Goal: Task Accomplishment & Management: Use online tool/utility

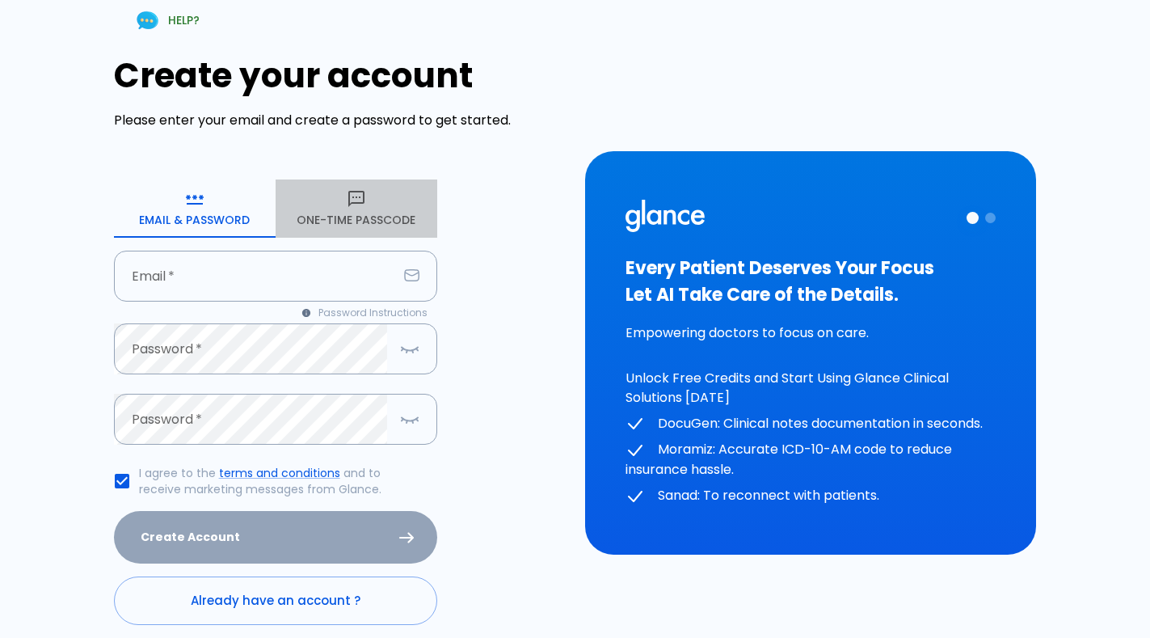
click at [364, 233] on button "One-Time Passcode" at bounding box center [357, 208] width 162 height 58
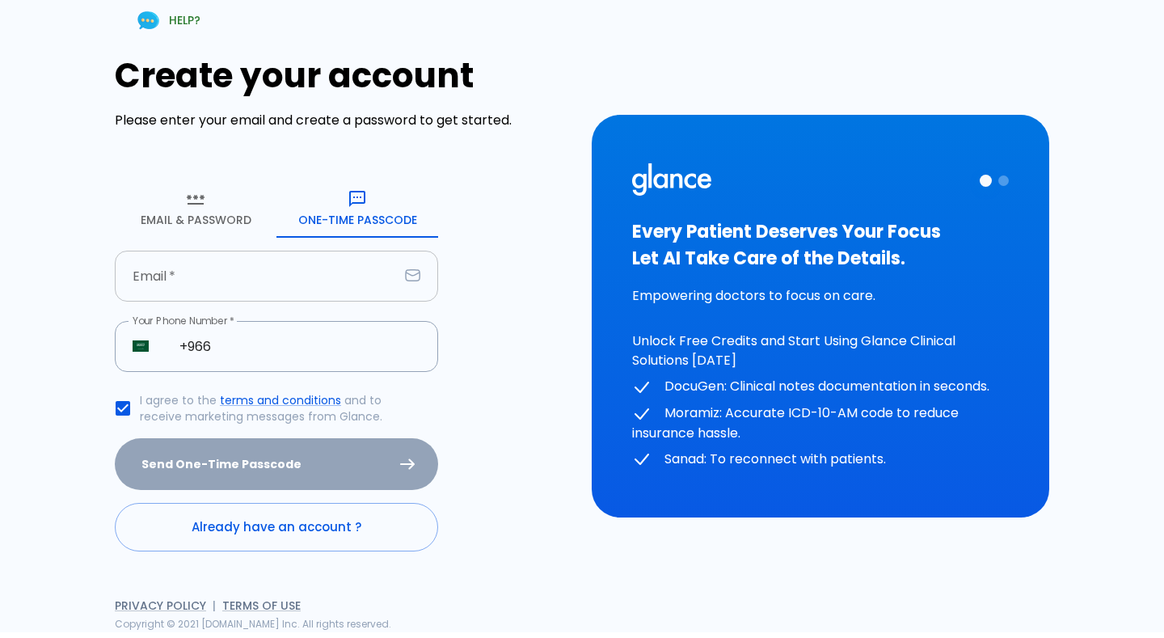
click at [278, 276] on input "text" at bounding box center [257, 275] width 284 height 51
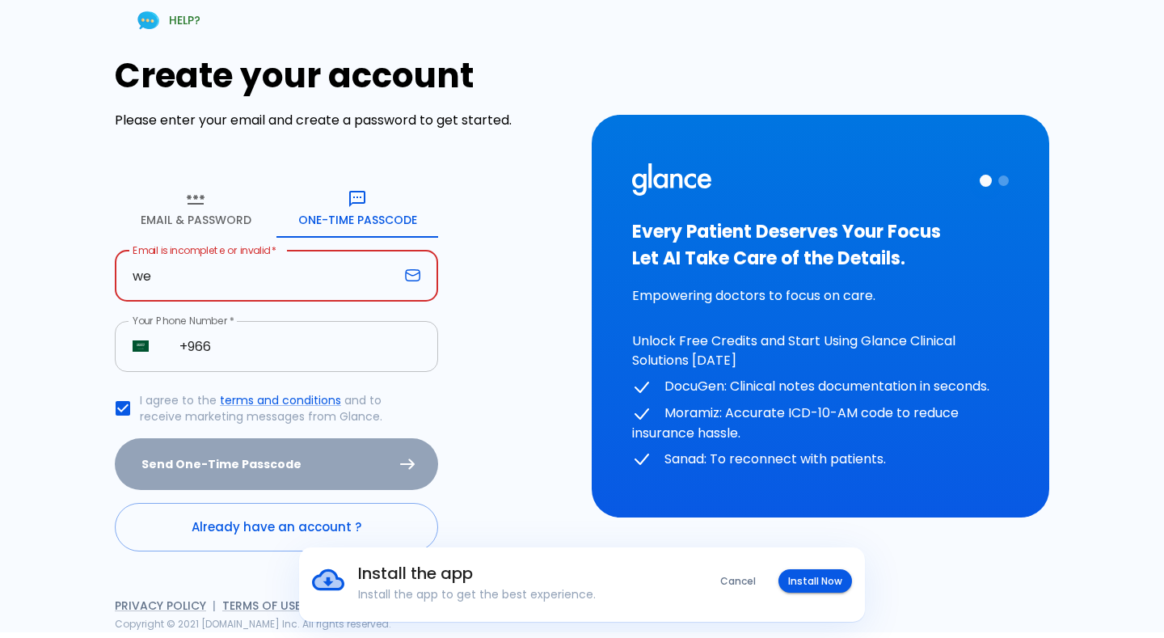
type input "w"
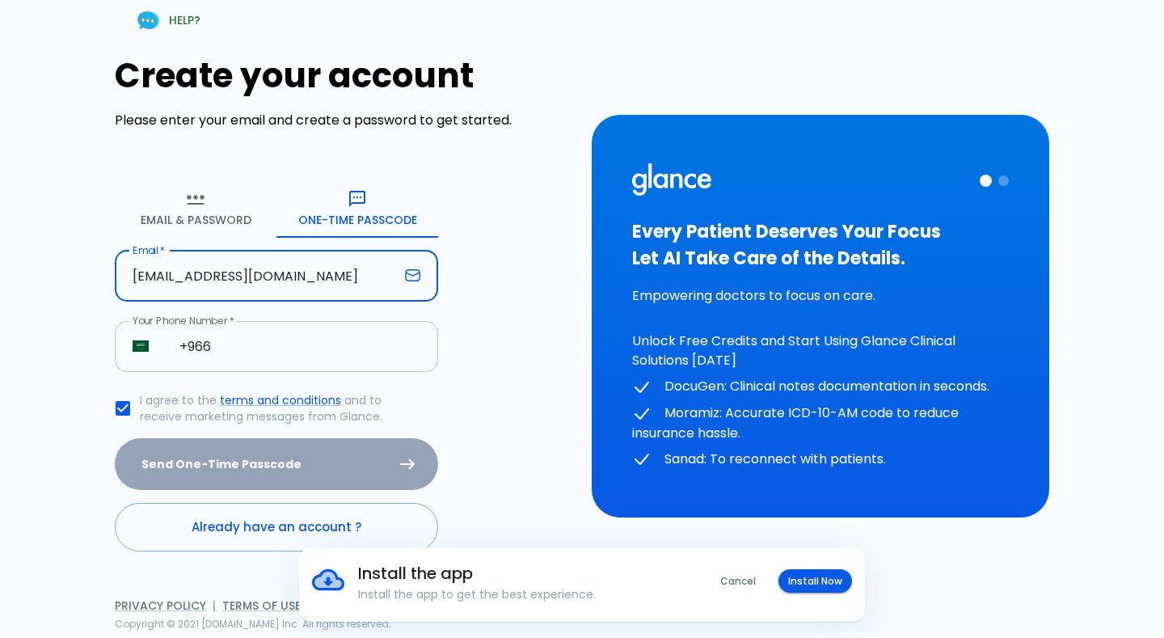
type input "[EMAIL_ADDRESS][DOMAIN_NAME]"
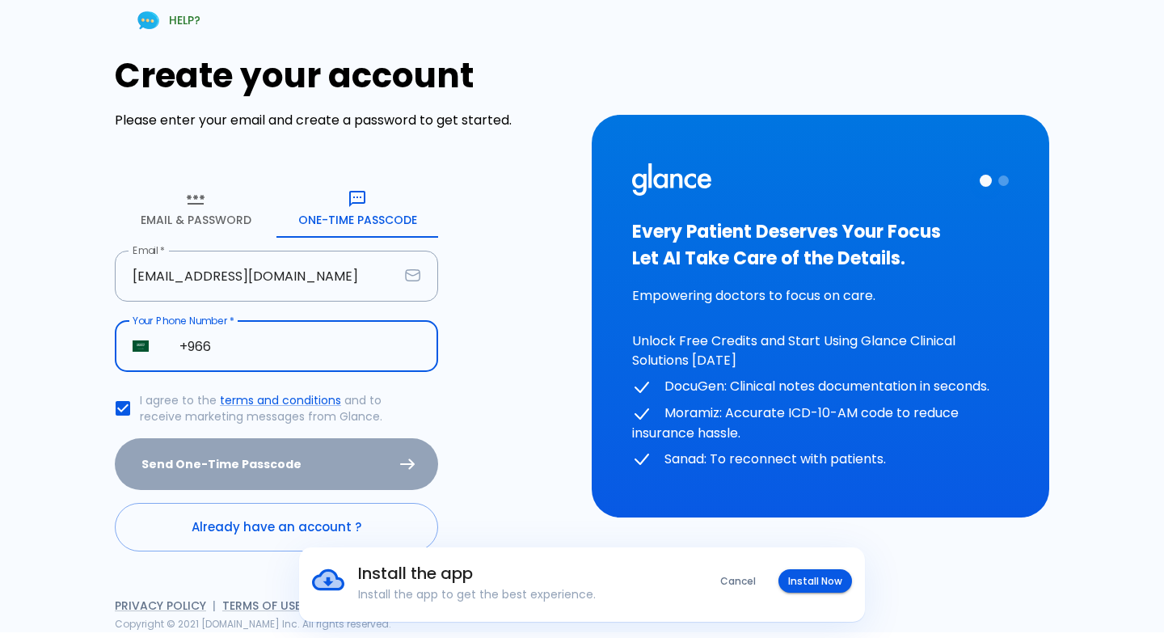
click at [239, 339] on input "+966" at bounding box center [300, 346] width 276 height 51
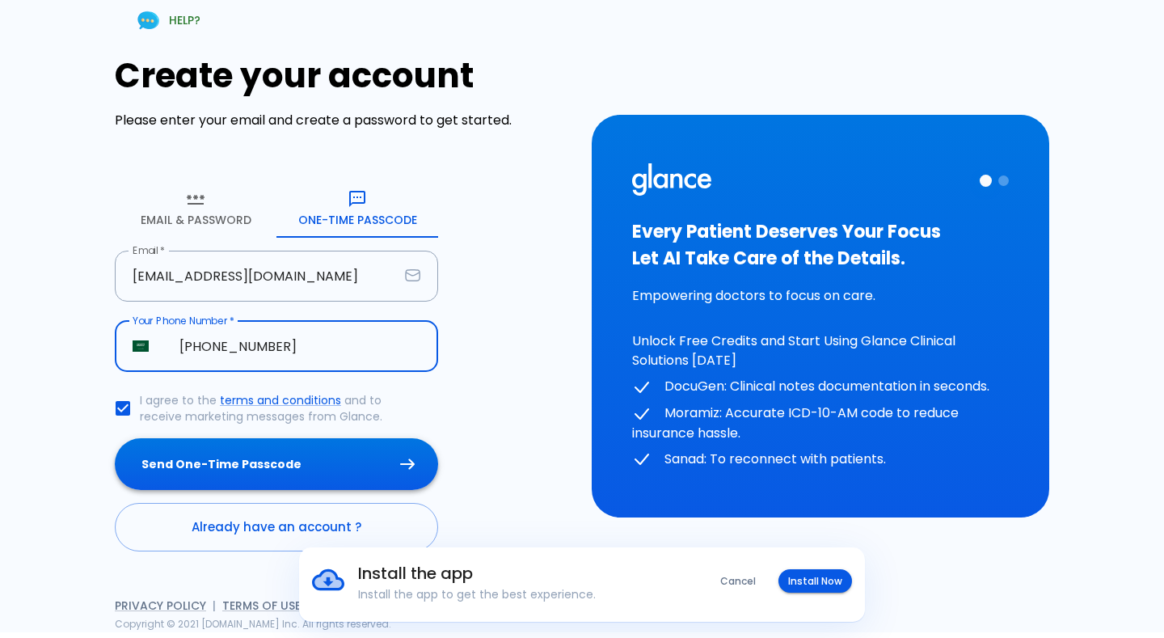
type input "[PHONE_NUMBER]"
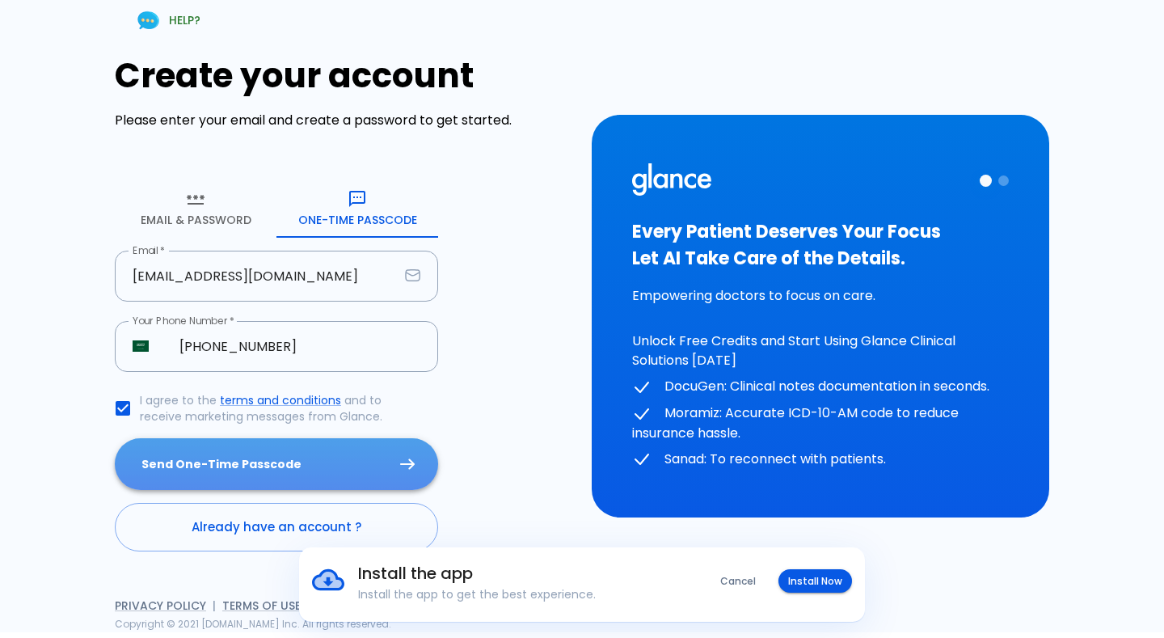
click at [255, 462] on button "Send One-Time Passcode" at bounding box center [276, 464] width 323 height 53
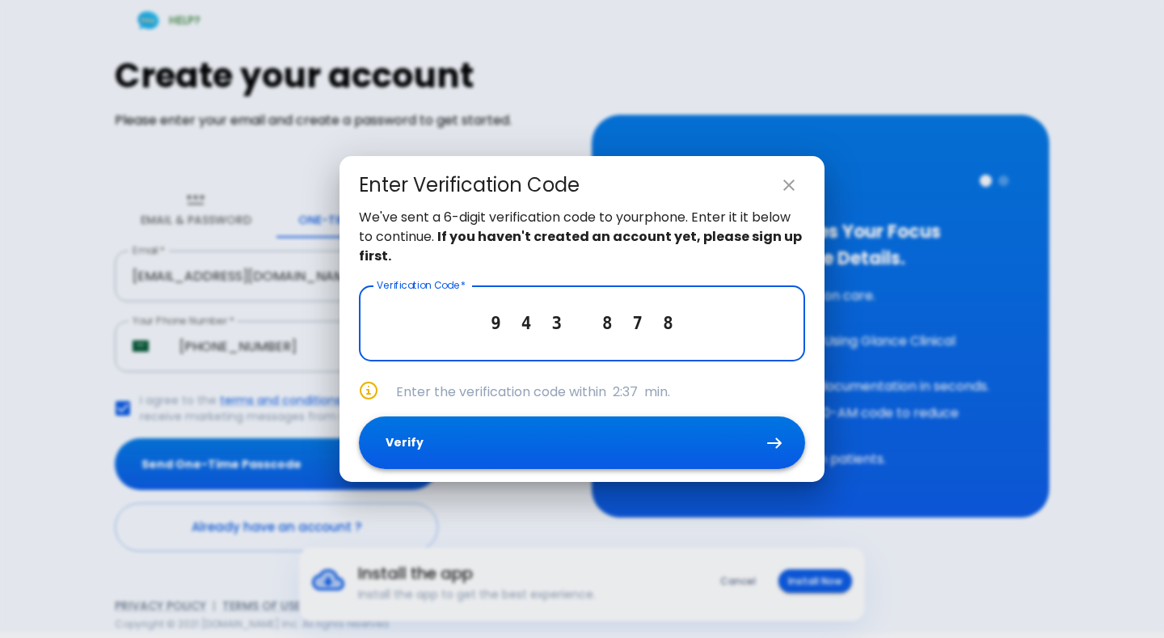
type input "9 4 3 8 7 8"
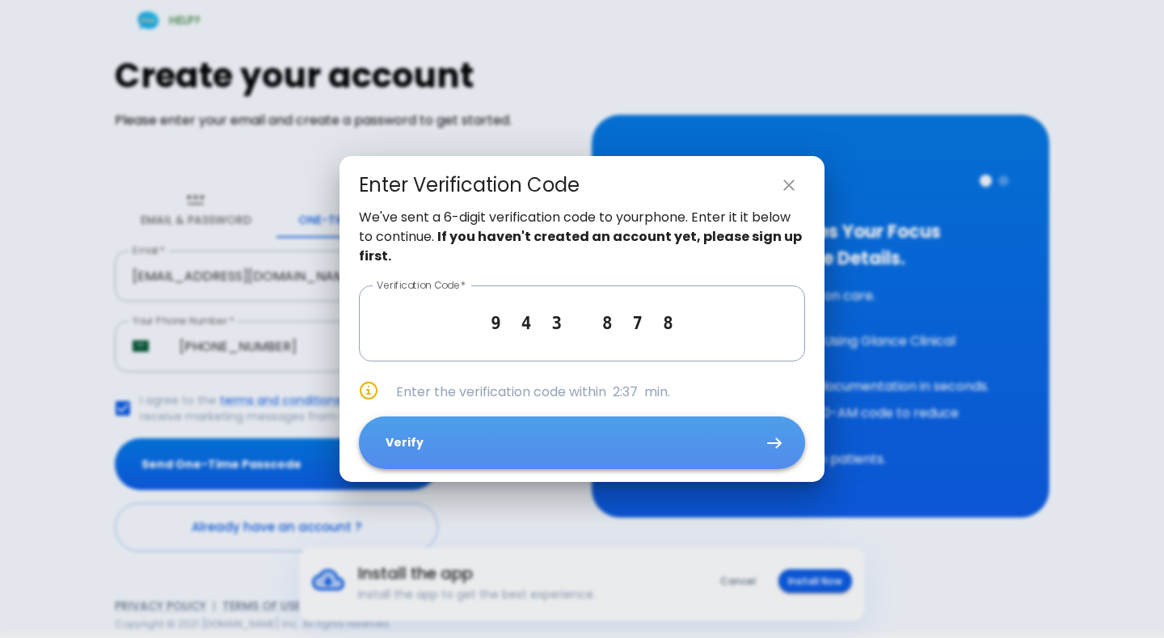
click at [595, 444] on button "Verify" at bounding box center [582, 442] width 446 height 53
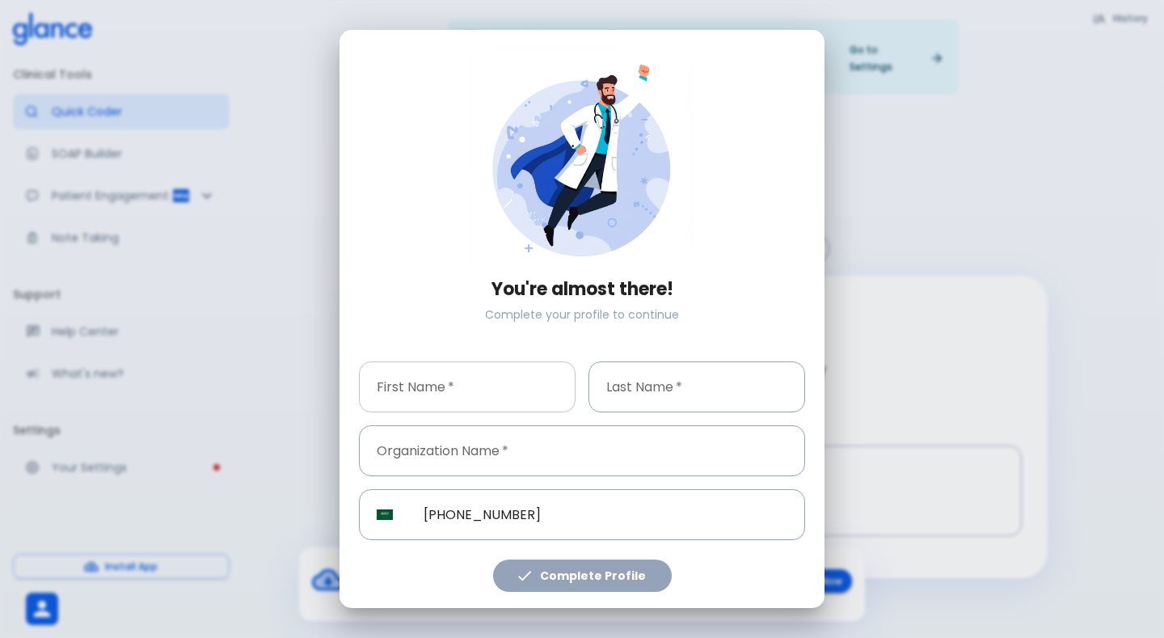
click at [499, 391] on input "text" at bounding box center [467, 386] width 217 height 51
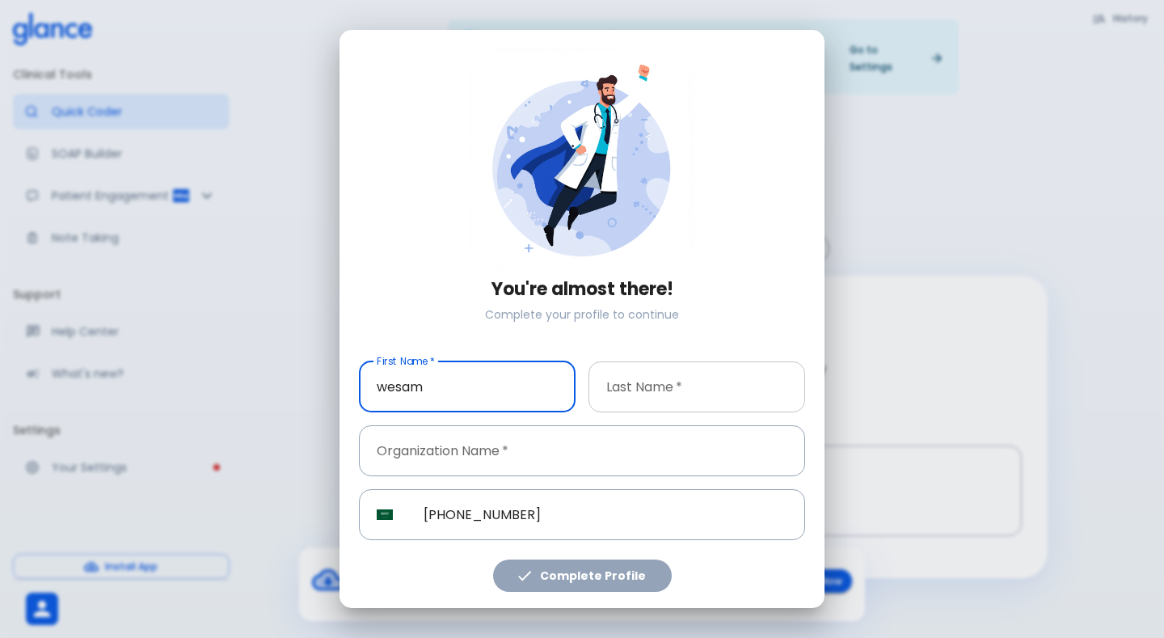
type input "wesam"
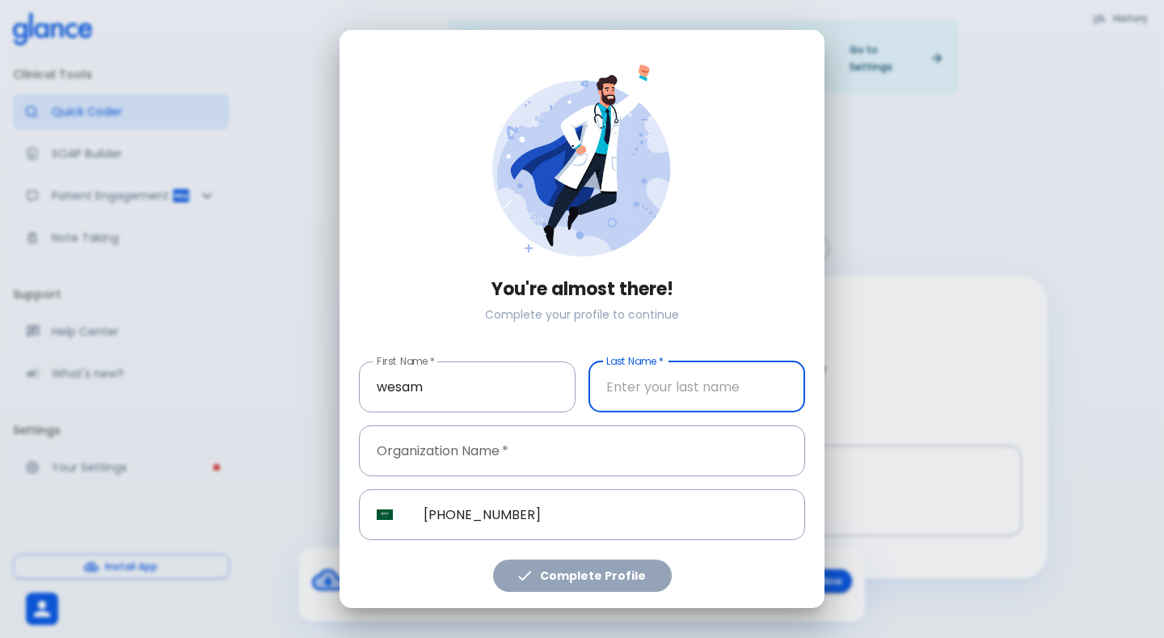
click at [709, 385] on input "text" at bounding box center [696, 386] width 217 height 51
type input "[PERSON_NAME]"
click at [591, 455] on input "text" at bounding box center [582, 450] width 446 height 51
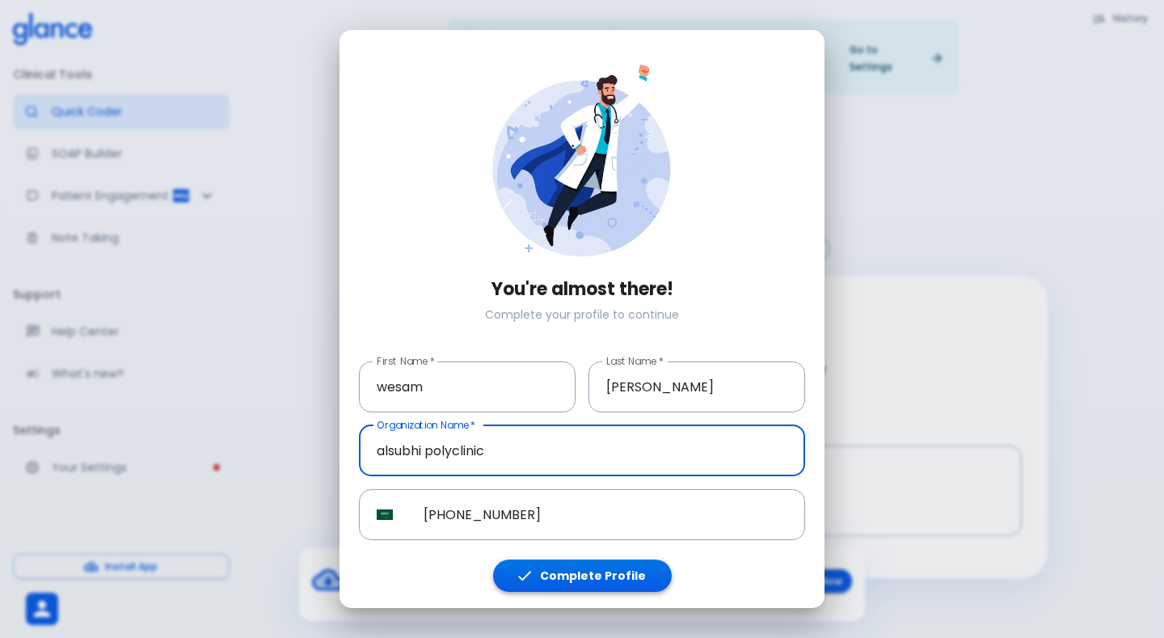
type input "alsubhi polyclinic"
click at [605, 570] on button "Complete Profile" at bounding box center [582, 575] width 179 height 33
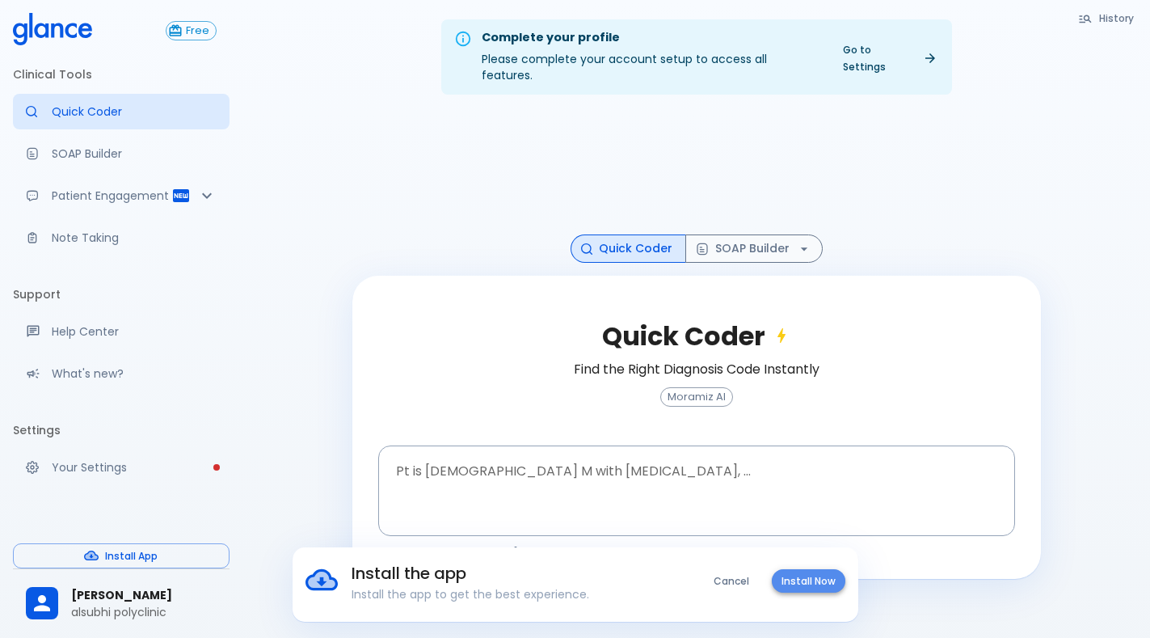
click at [806, 589] on button "Install Now" at bounding box center [809, 580] width 74 height 23
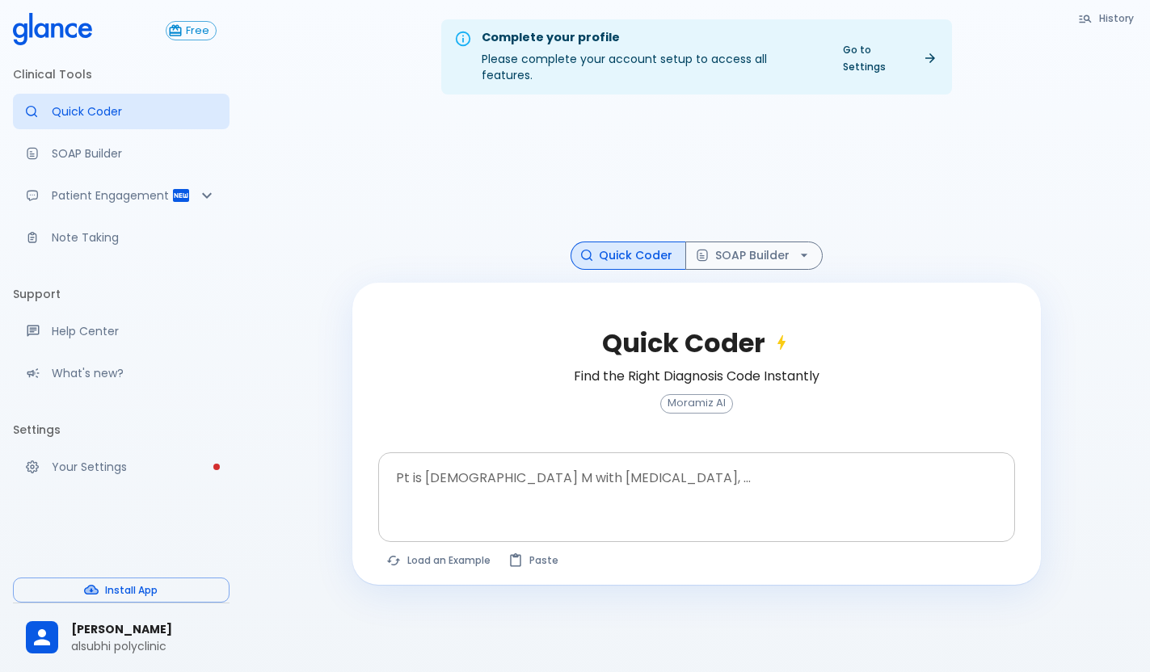
click at [466, 472] on textarea at bounding box center [696, 484] width 614 height 51
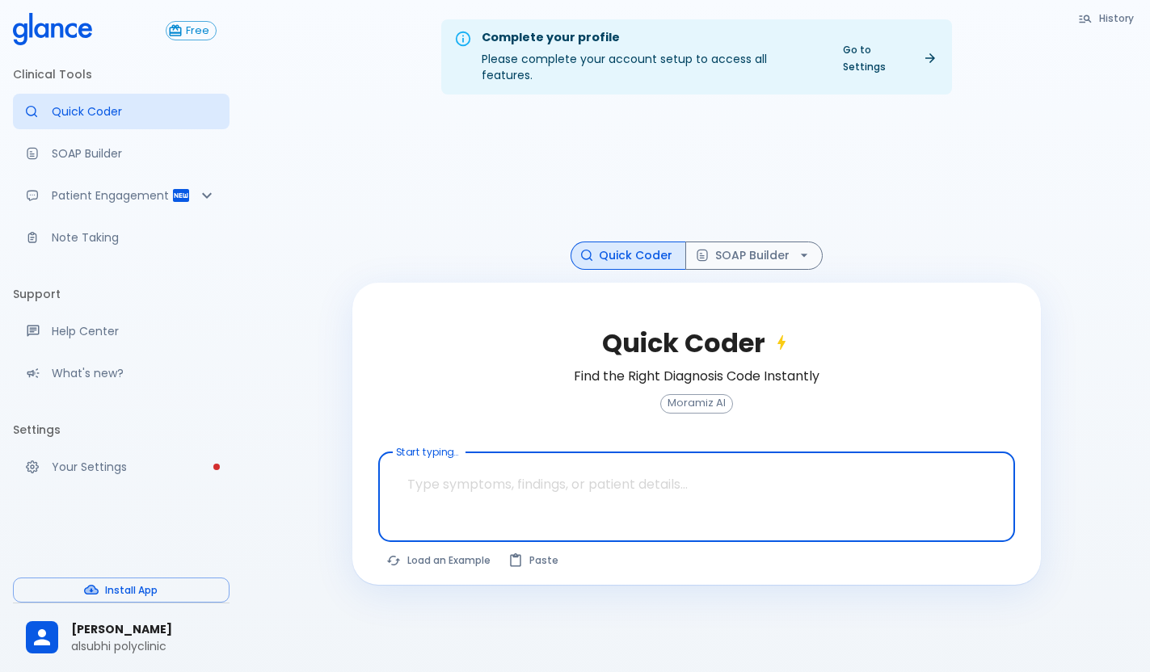
type textarea "c"
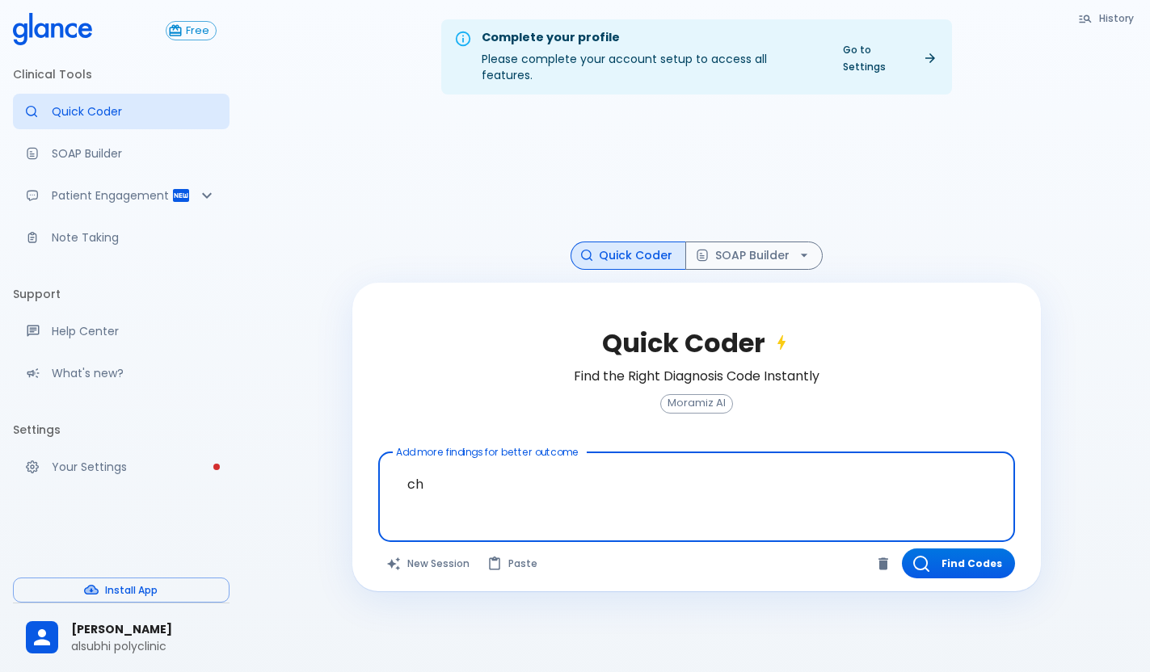
type textarea "c"
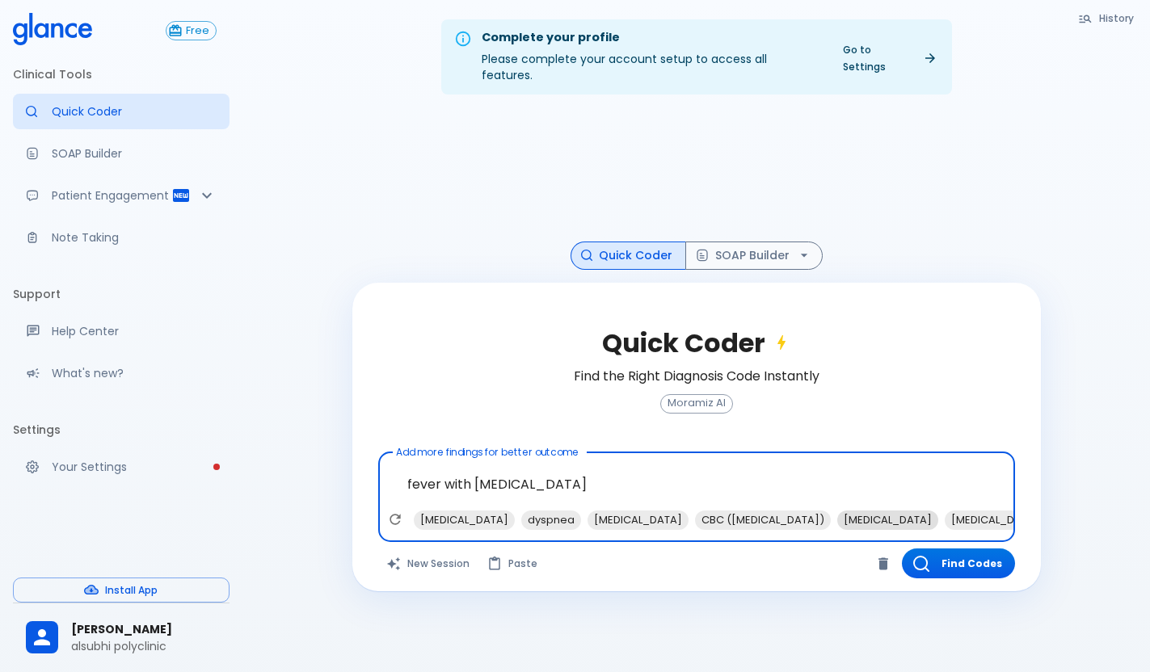
click at [864, 511] on span "[MEDICAL_DATA]" at bounding box center [887, 520] width 101 height 19
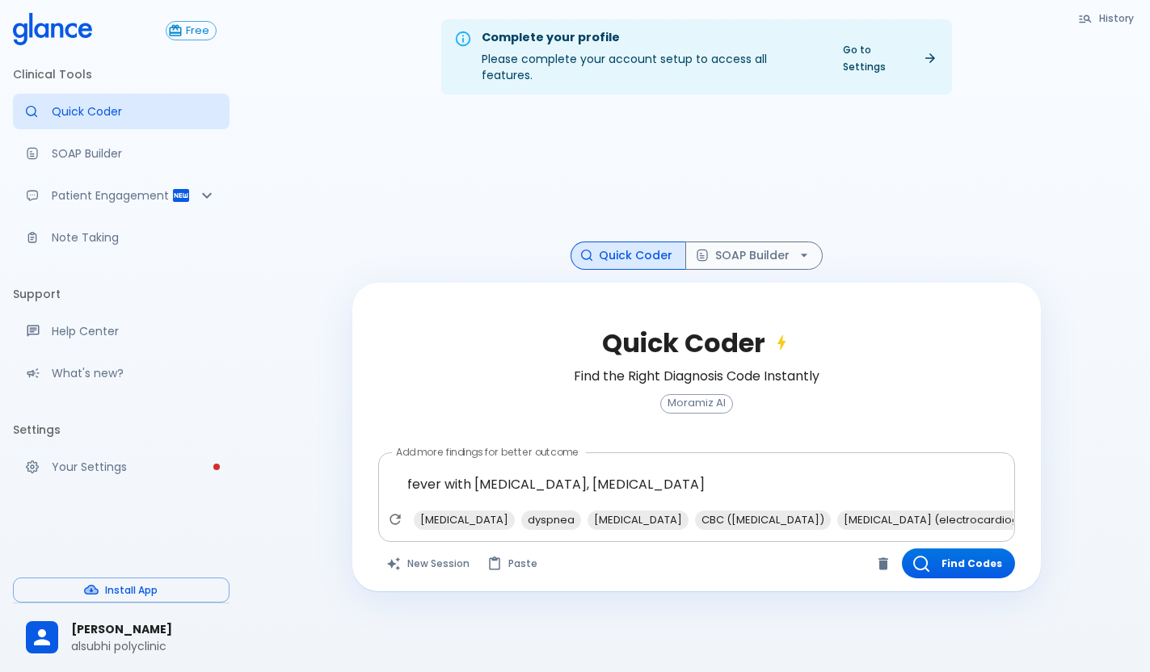
click at [1059, 511] on span "antipyretics" at bounding box center [1096, 520] width 74 height 19
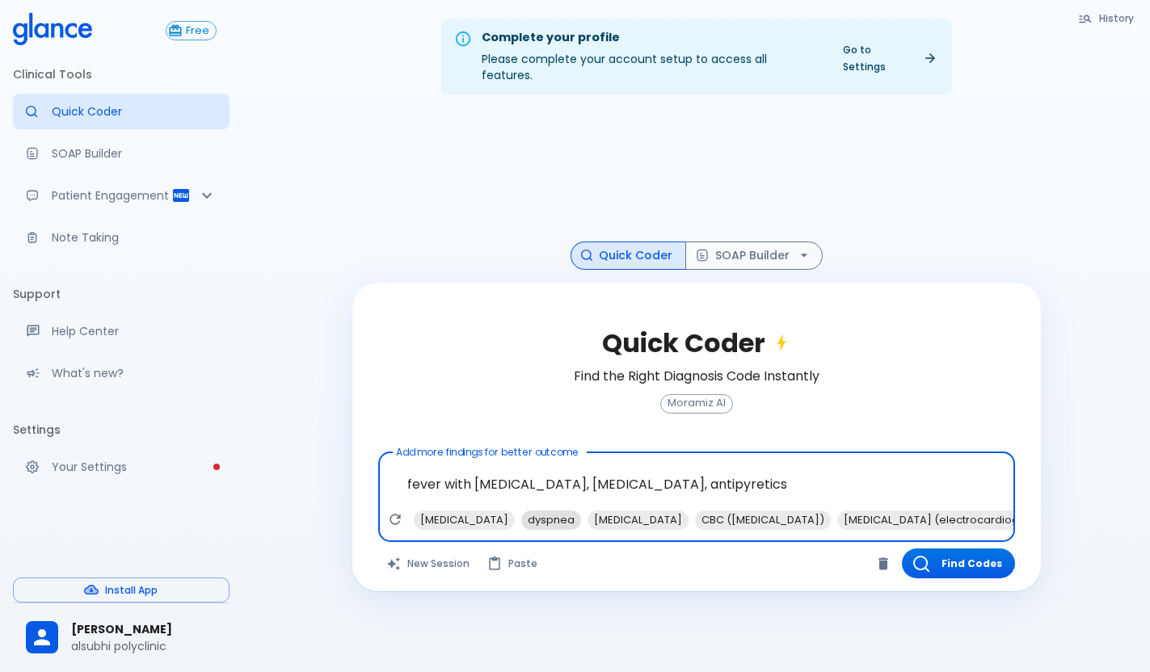
click at [523, 511] on span "dyspnea" at bounding box center [551, 520] width 60 height 19
click at [992, 511] on span "NSAIDs (non-steroidal anti-inflammatory drugs)" at bounding box center [1124, 520] width 265 height 19
type textarea "fever with [MEDICAL_DATA], [MEDICAL_DATA], antipyretics, dyspnea, NSAIDs (non-s…"
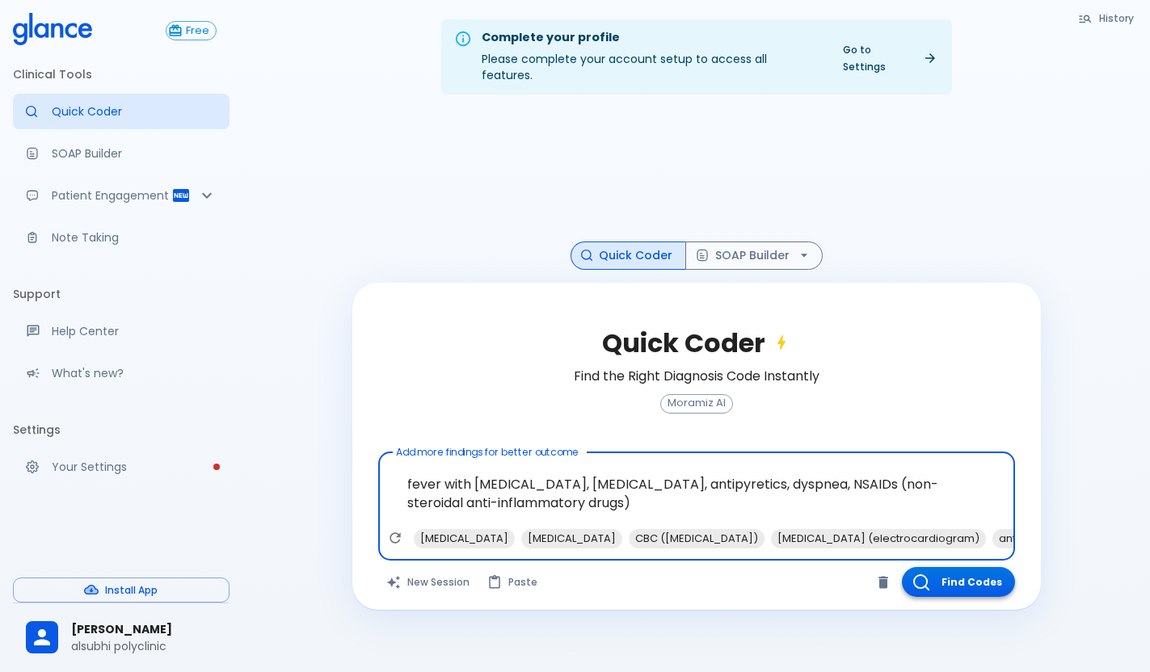
click at [941, 567] on button "Find Codes" at bounding box center [958, 582] width 113 height 30
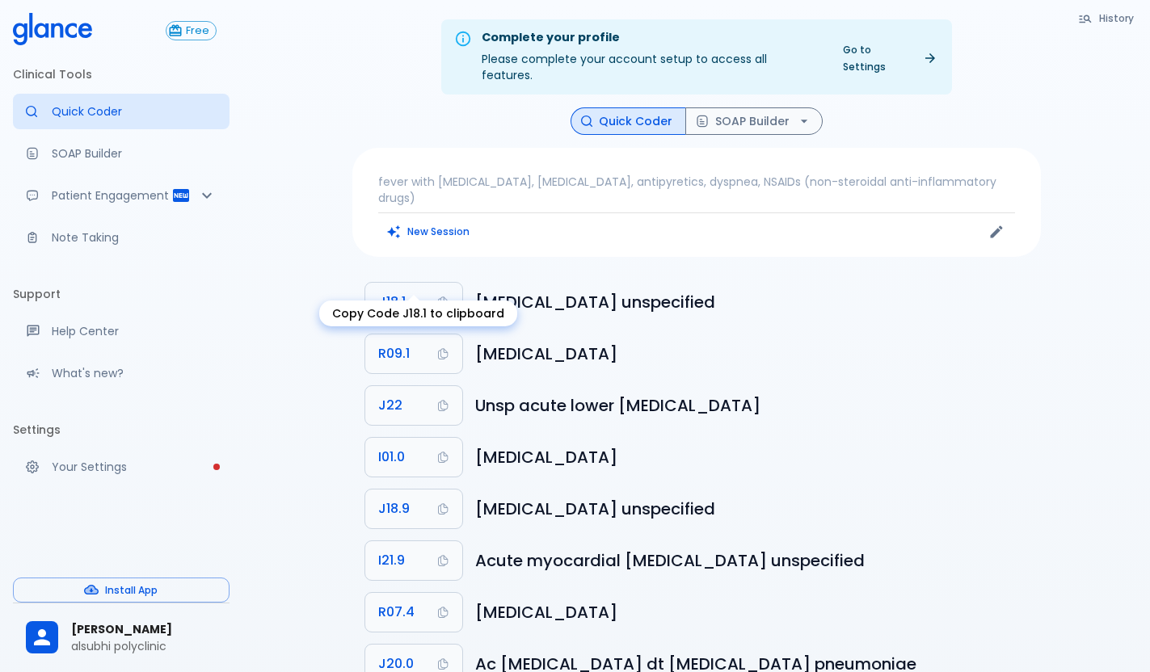
click at [437, 283] on button "J18.1" at bounding box center [413, 302] width 97 height 39
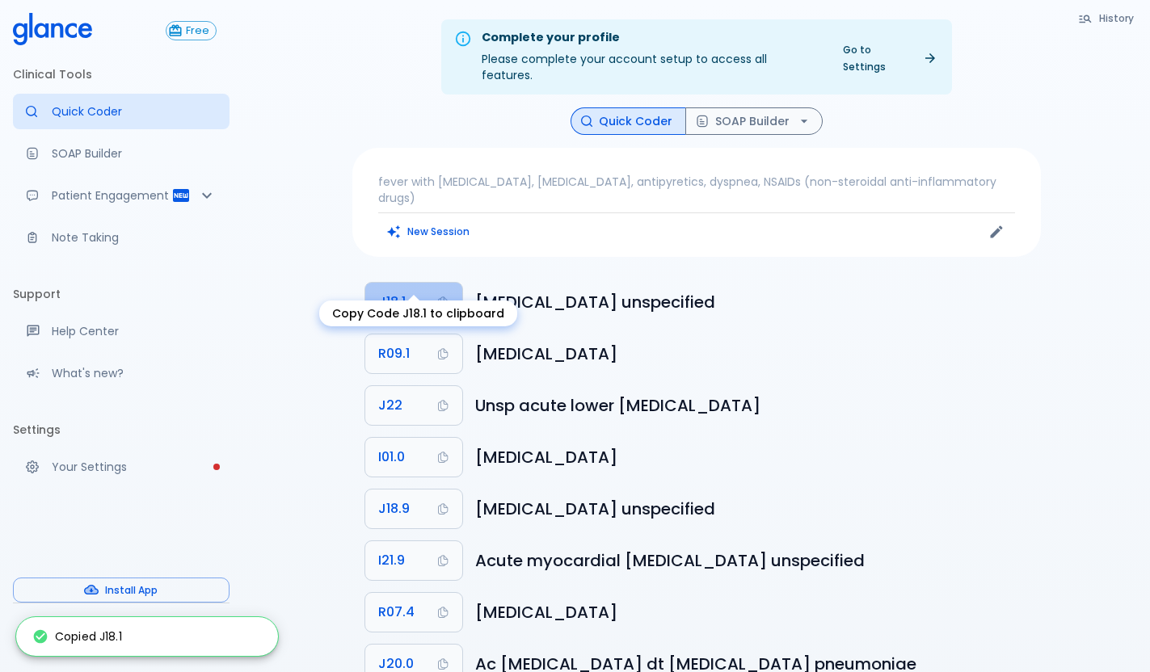
click at [424, 285] on button "J18.1" at bounding box center [413, 302] width 97 height 39
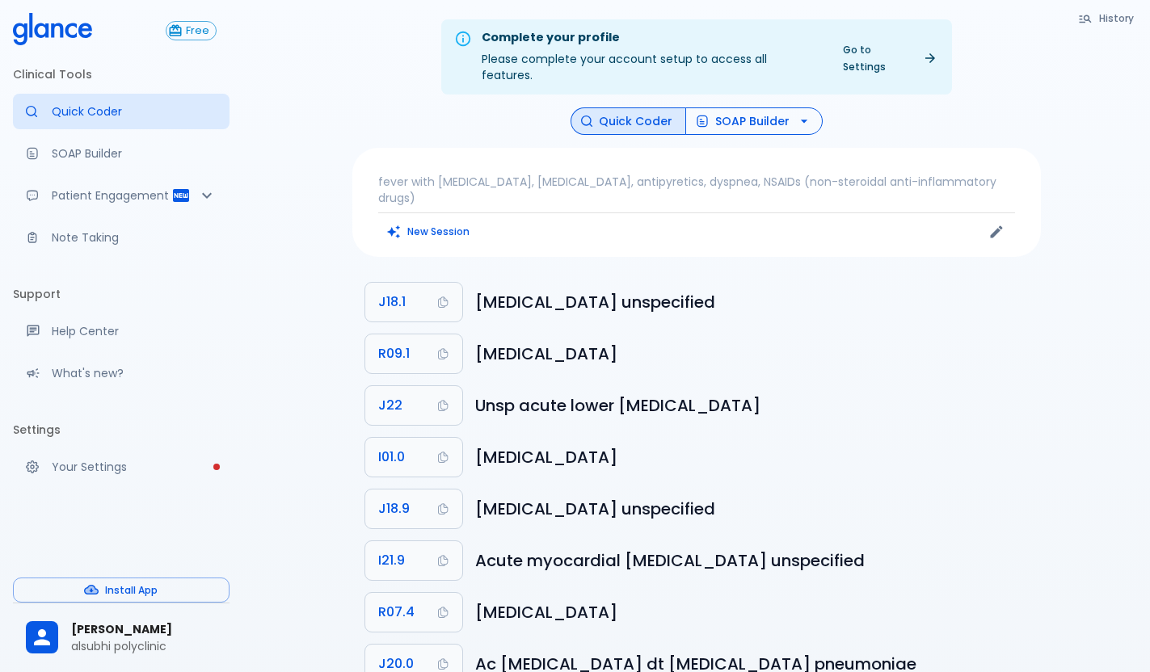
click at [789, 107] on button "SOAP Builder" at bounding box center [753, 121] width 137 height 28
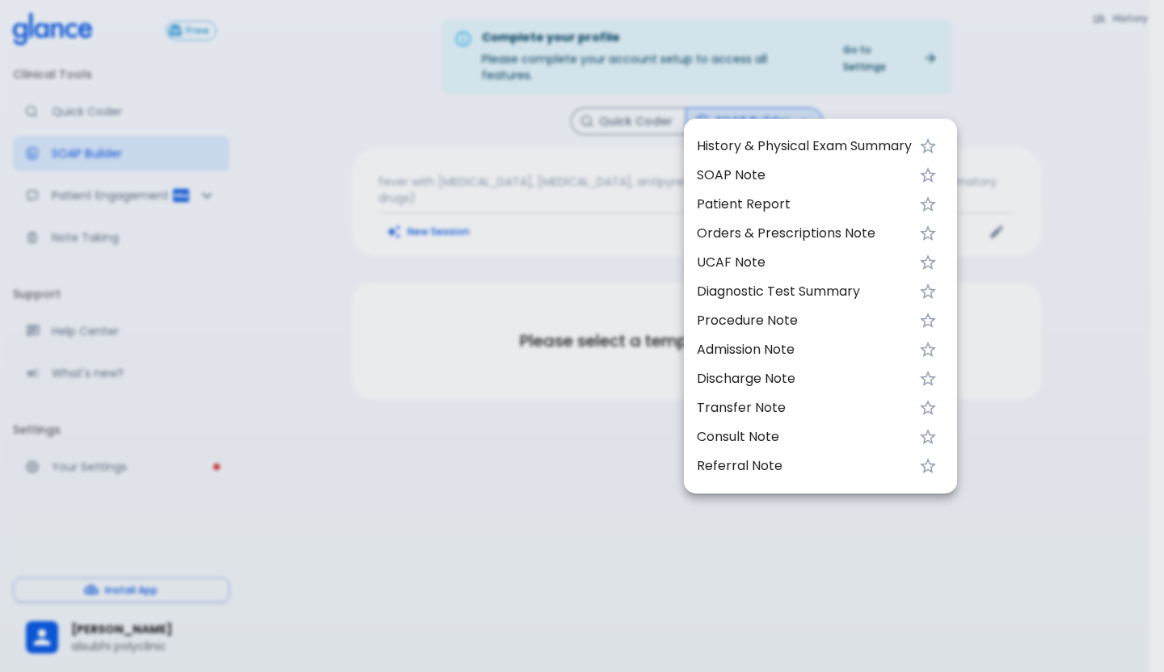
click at [760, 138] on span "History & Physical Exam Summary" at bounding box center [804, 146] width 215 height 19
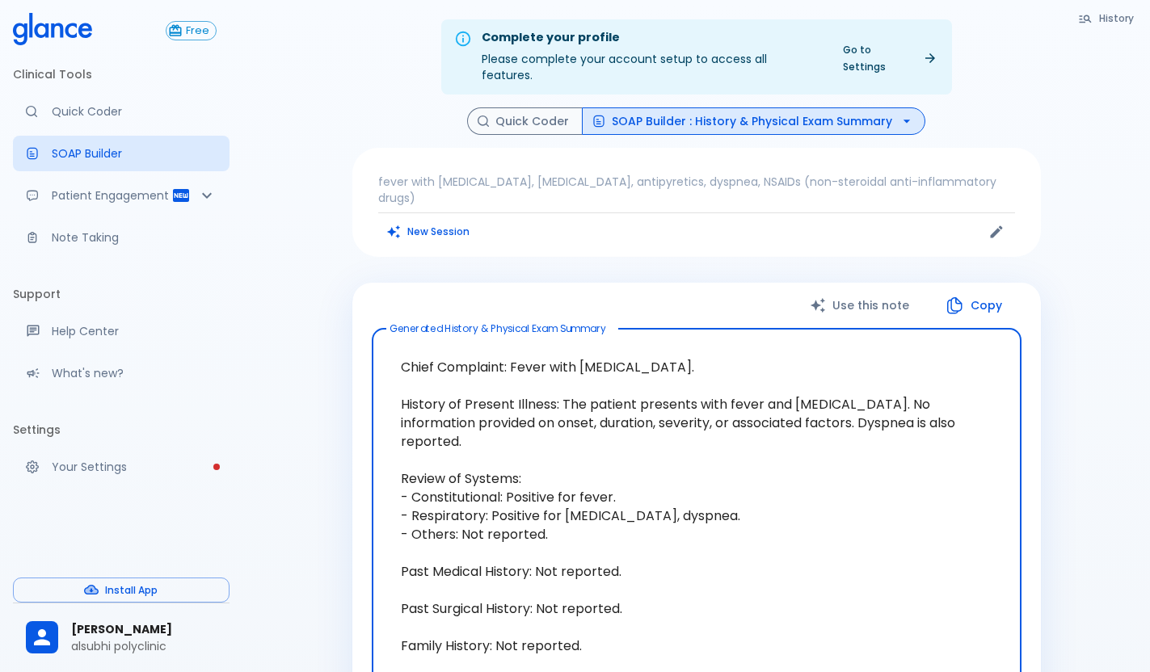
click at [633, 551] on textarea "Chief Complaint: Fever with [MEDICAL_DATA]. History of Present Illness: The pat…" at bounding box center [696, 581] width 627 height 478
click at [999, 289] on button "Copy" at bounding box center [974, 305] width 93 height 33
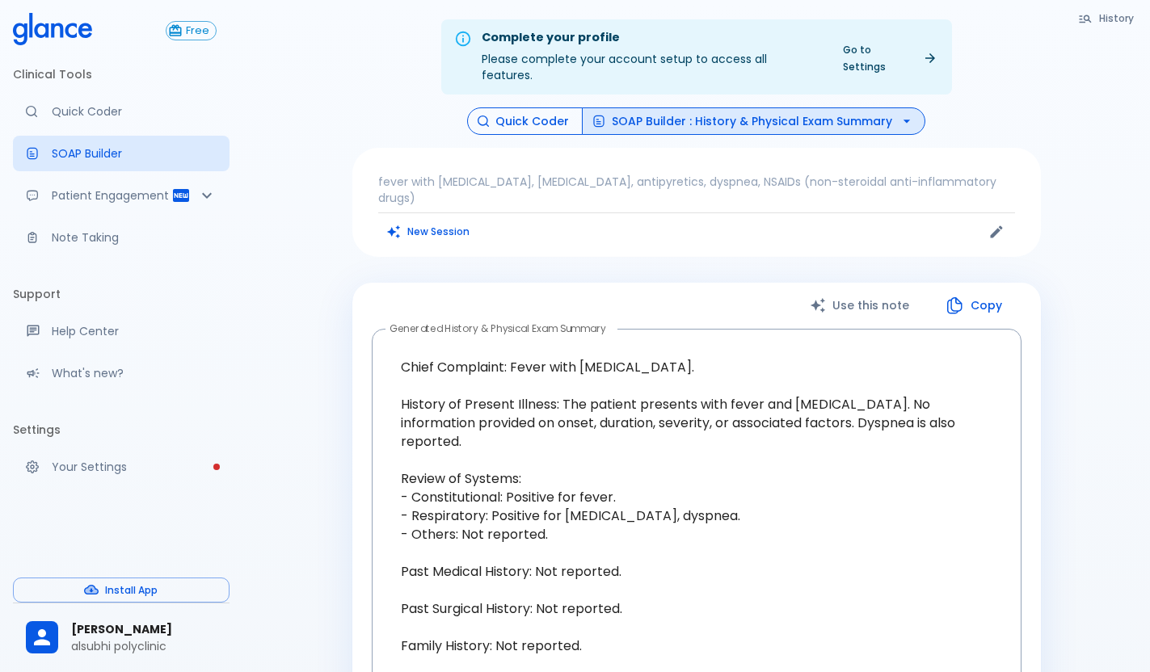
click at [483, 116] on icon "button" at bounding box center [483, 121] width 11 height 11
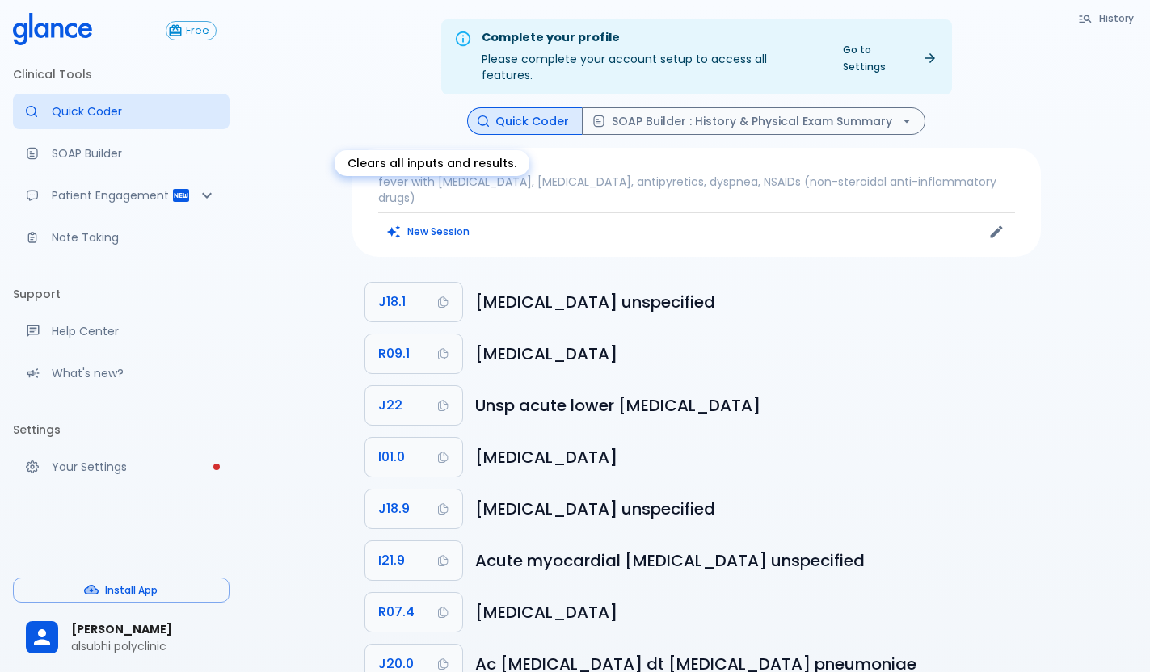
click at [402, 220] on button "New Session" at bounding box center [428, 231] width 101 height 23
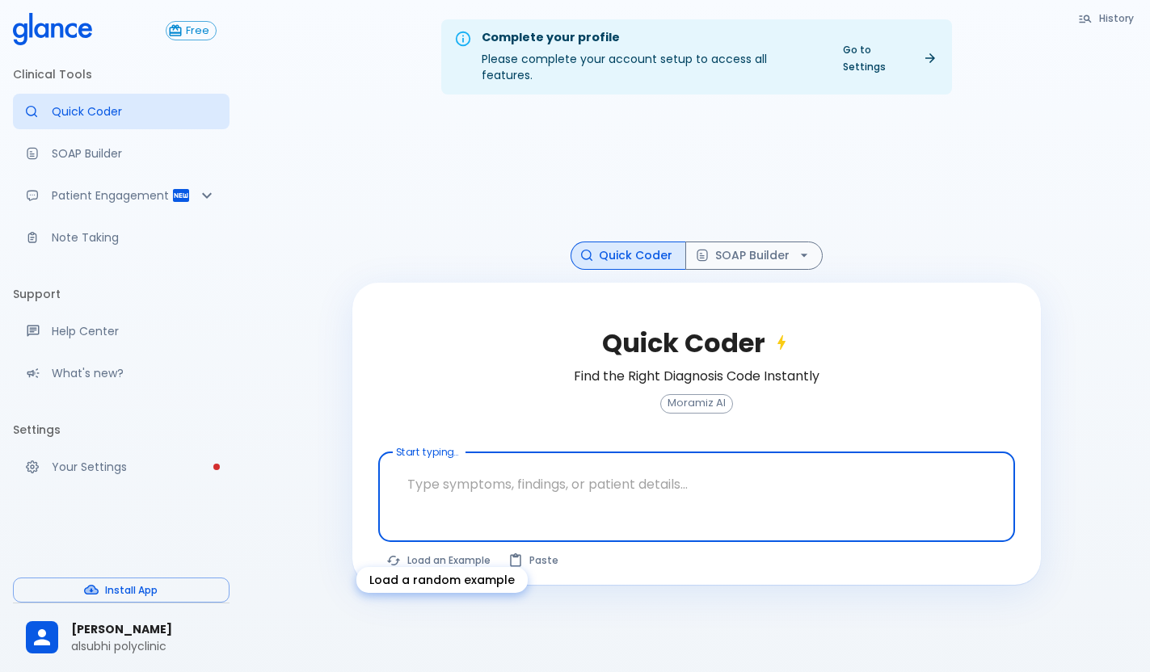
click at [430, 549] on button "Load an Example" at bounding box center [439, 560] width 122 height 23
type textarea "30F, weight loss, [MEDICAL_DATA], [MEDICAL_DATA], HR 121, [MEDICAL_DATA], TSH u…"
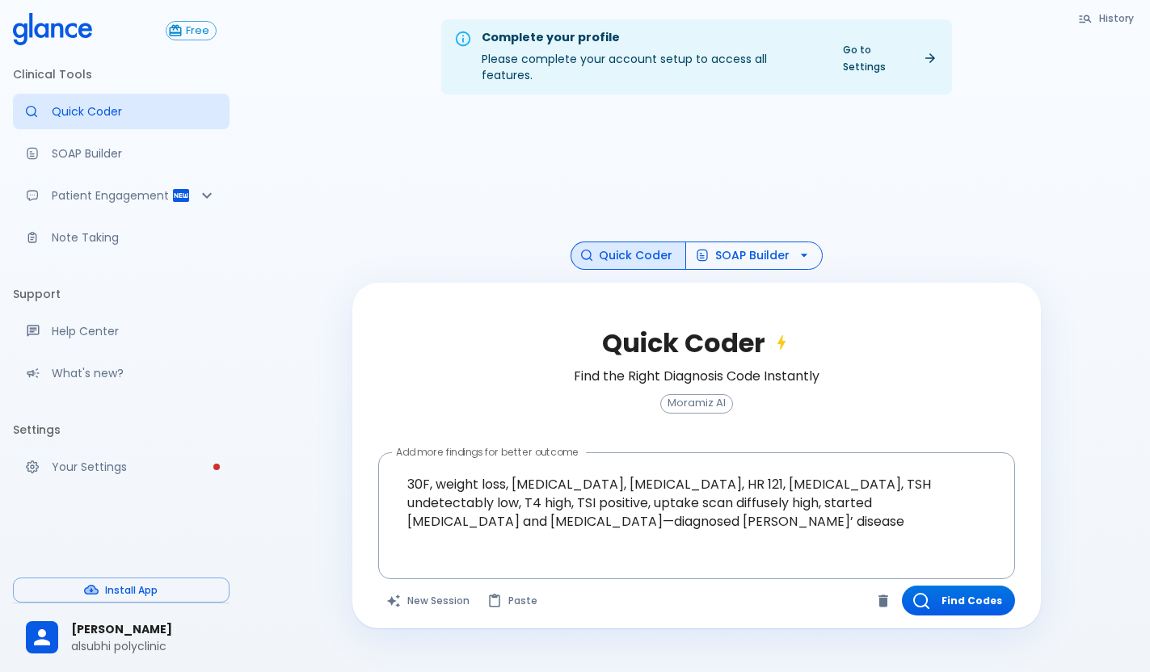
click at [751, 242] on button "SOAP Builder" at bounding box center [753, 256] width 137 height 28
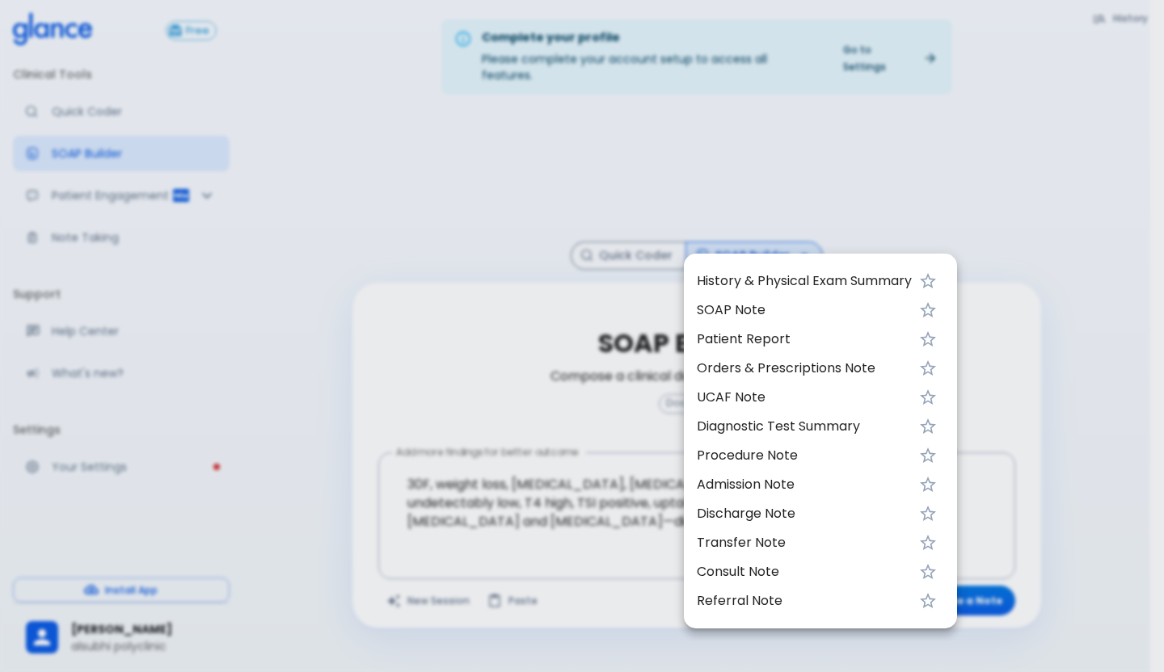
click at [725, 342] on span "Patient Report" at bounding box center [804, 339] width 215 height 19
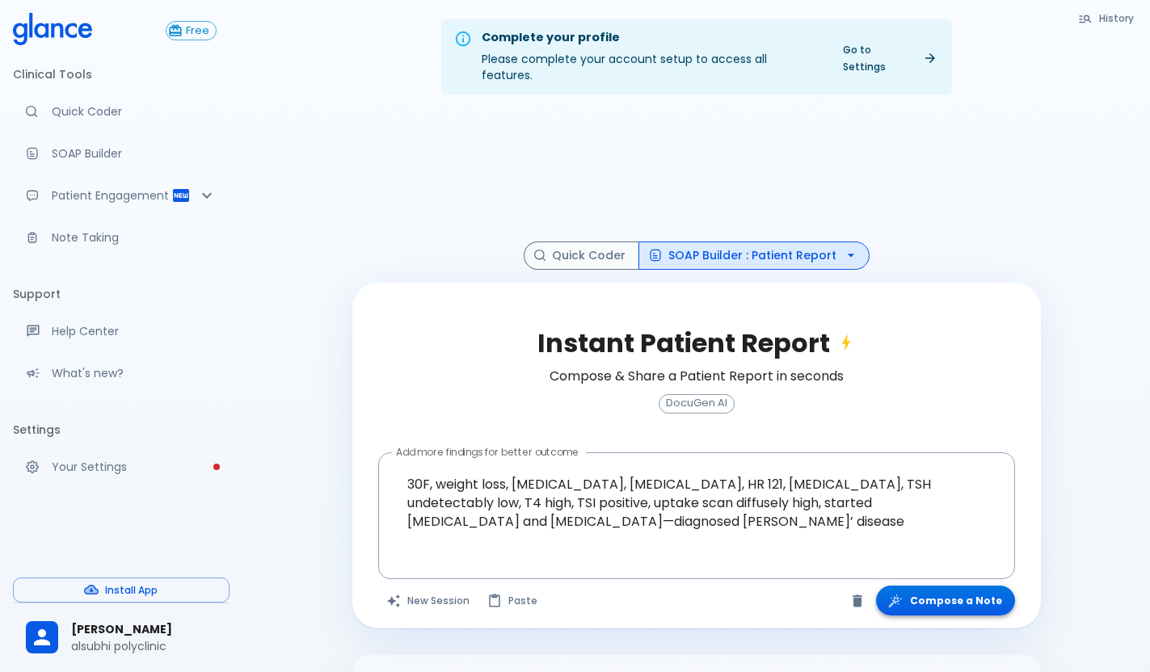
click at [903, 593] on icon "button" at bounding box center [895, 601] width 16 height 16
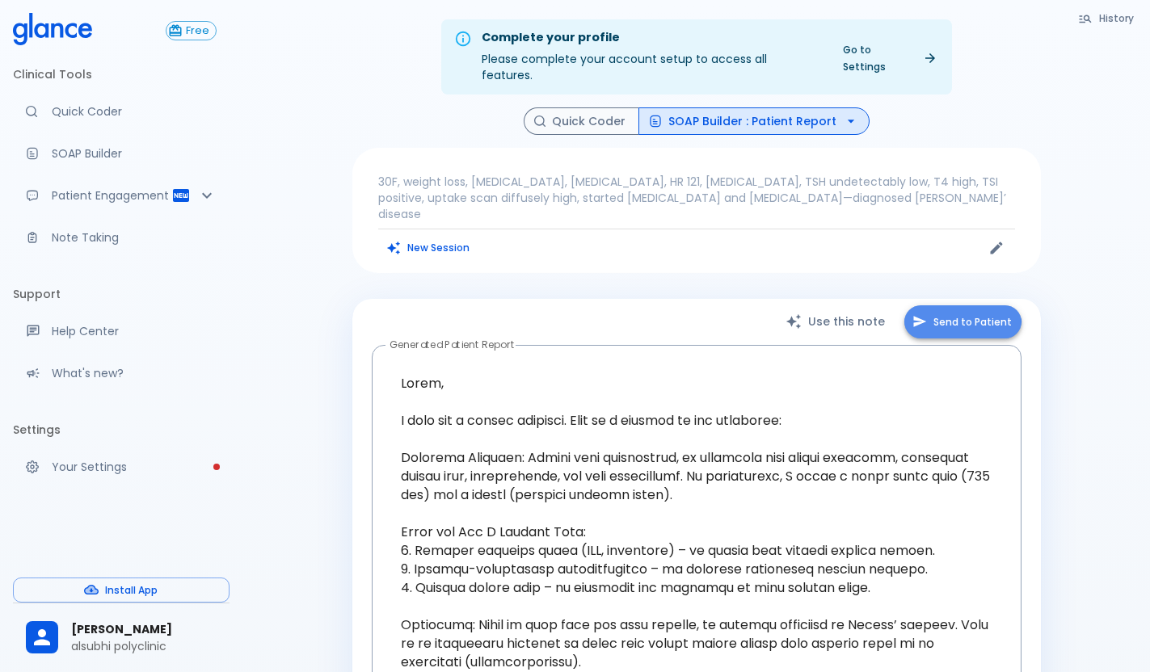
click at [952, 305] on button "Send to Patient" at bounding box center [962, 321] width 117 height 33
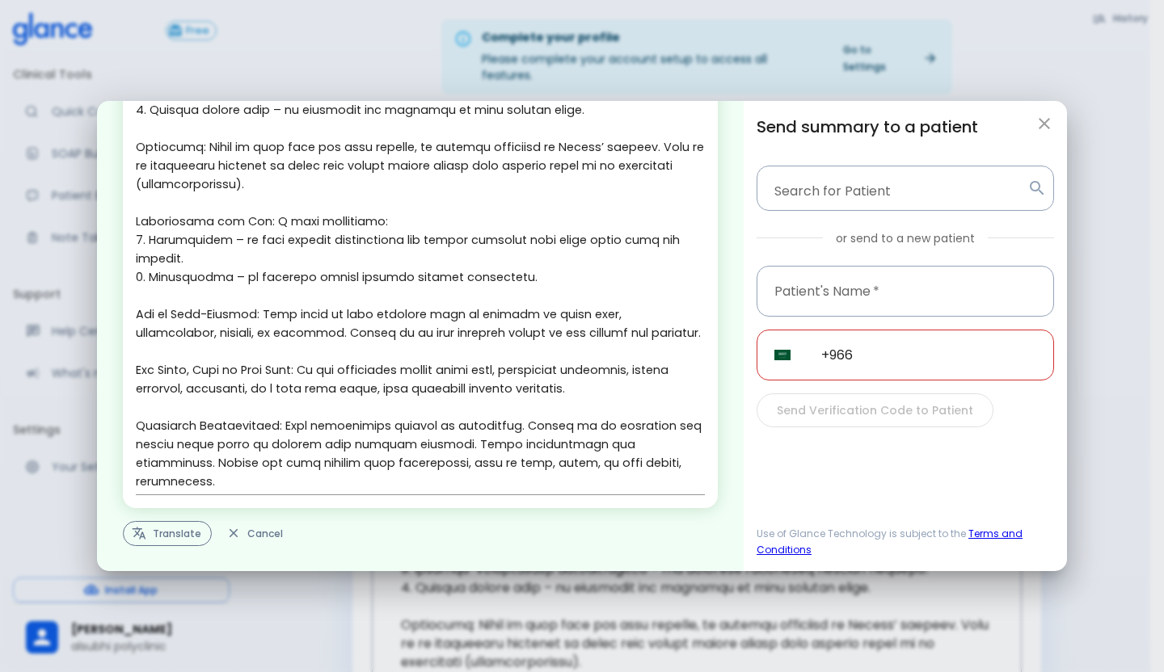
scroll to position [263, 0]
click at [142, 532] on icon "button" at bounding box center [140, 533] width 14 height 12
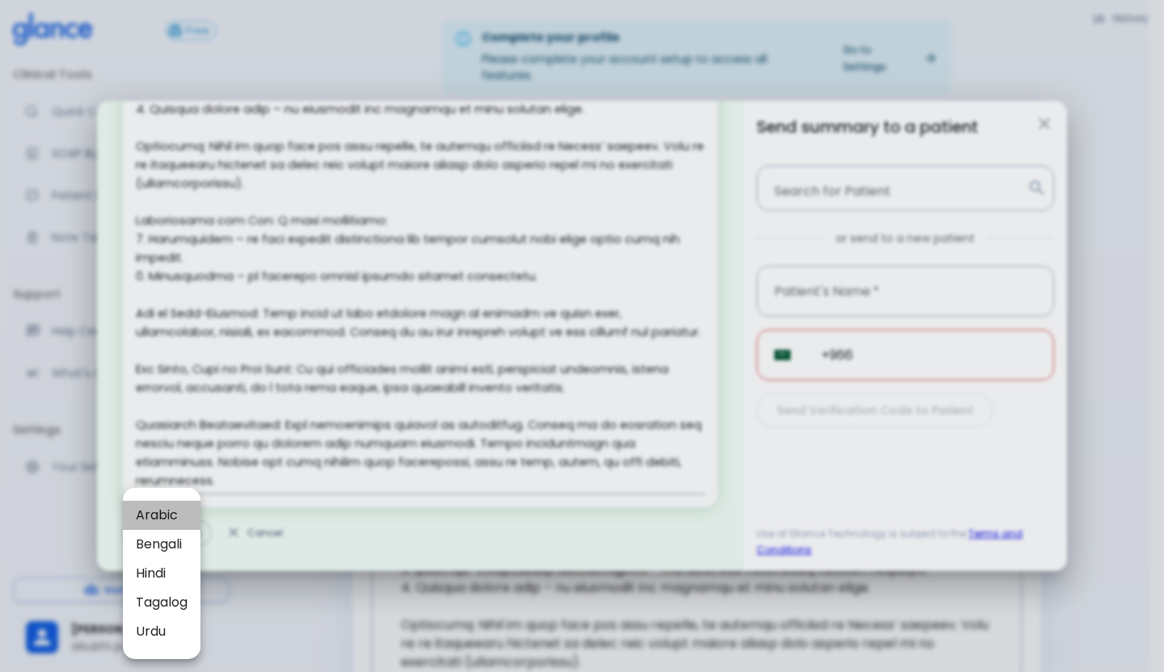
click at [169, 520] on span "Arabic" at bounding box center [162, 515] width 52 height 19
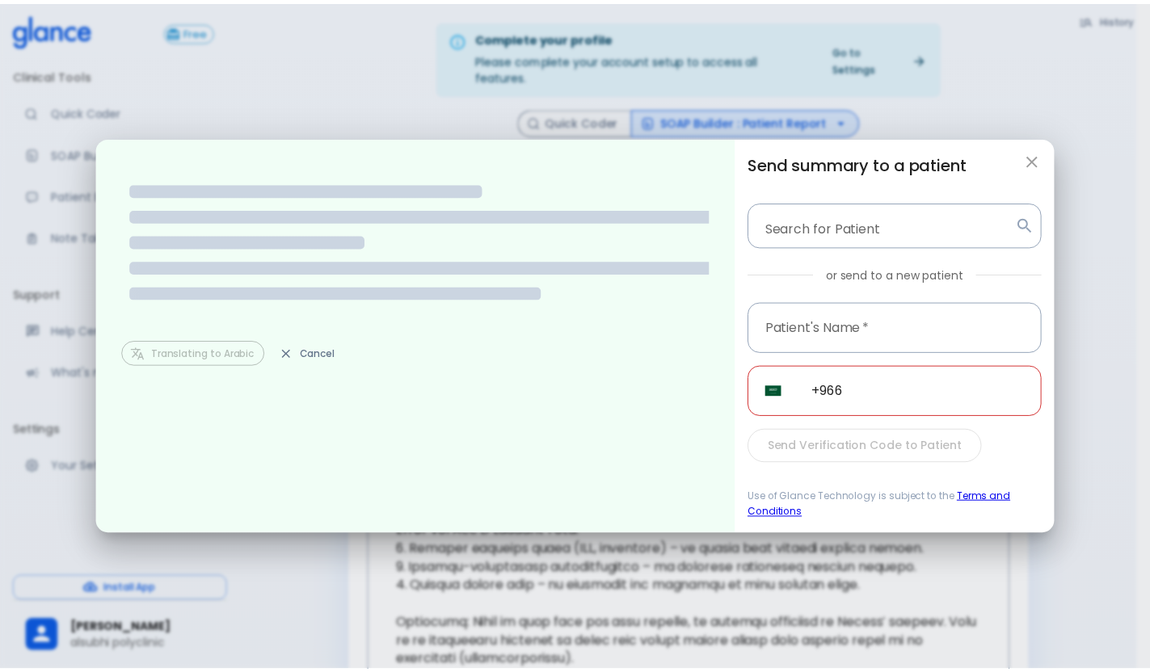
scroll to position [0, 0]
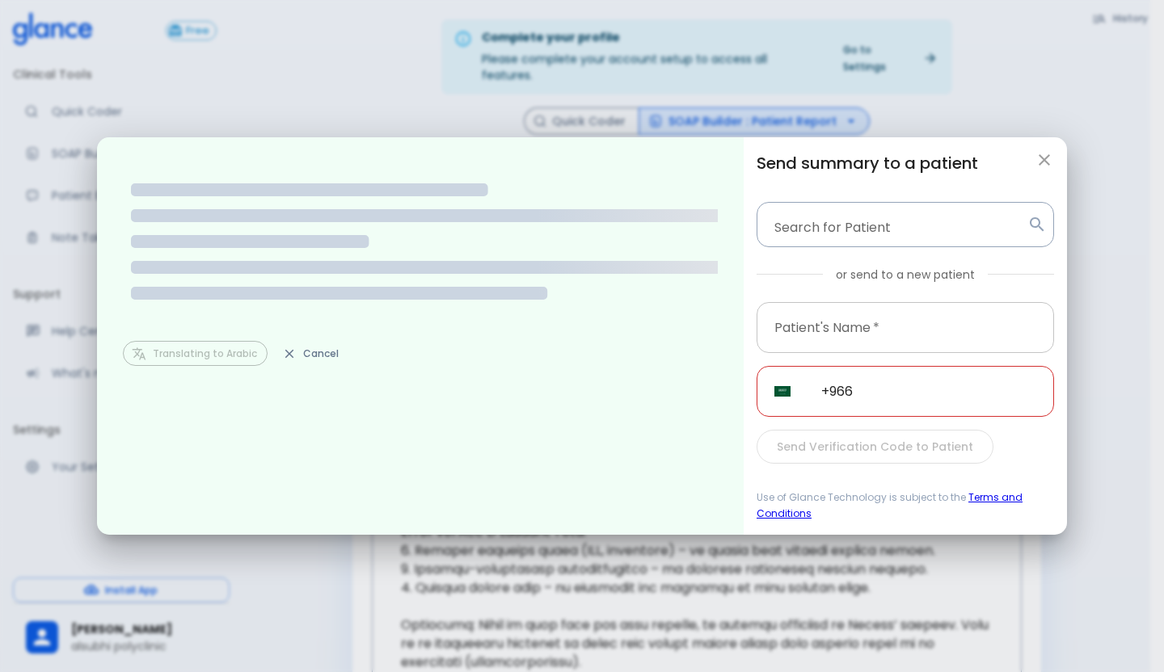
click at [874, 331] on input "text" at bounding box center [904, 327] width 297 height 51
click at [881, 399] on input "+966" at bounding box center [928, 391] width 250 height 51
click at [1039, 158] on icon "button" at bounding box center [1043, 159] width 19 height 19
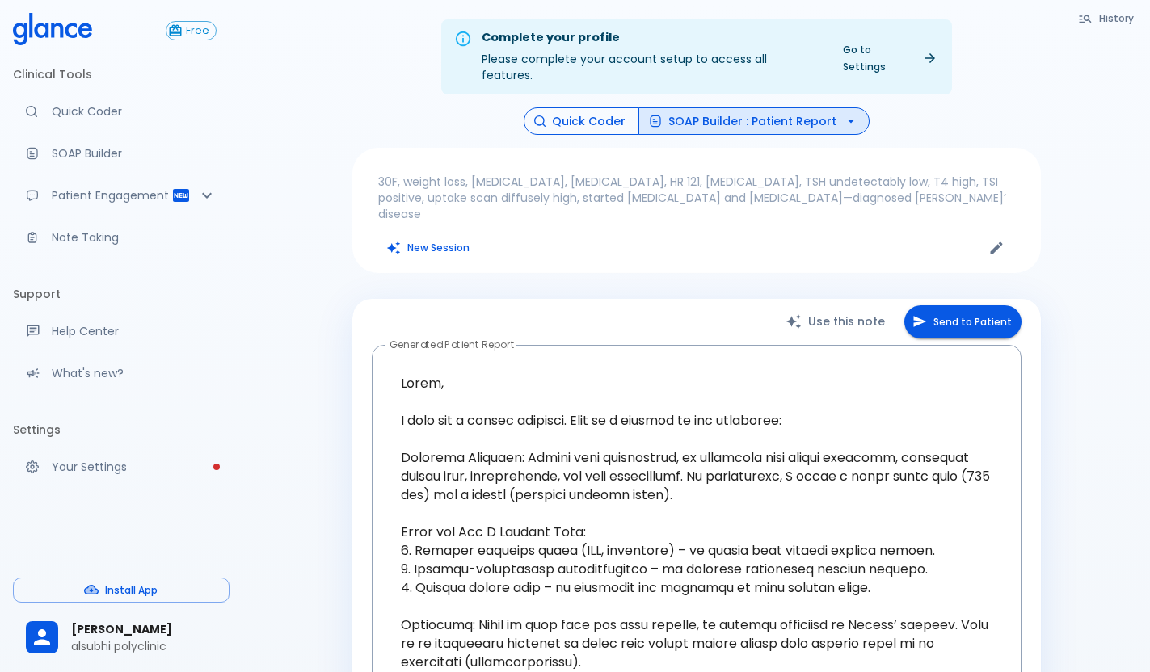
click at [606, 107] on button "Quick Coder" at bounding box center [582, 121] width 116 height 28
